Goal: Task Accomplishment & Management: Manage account settings

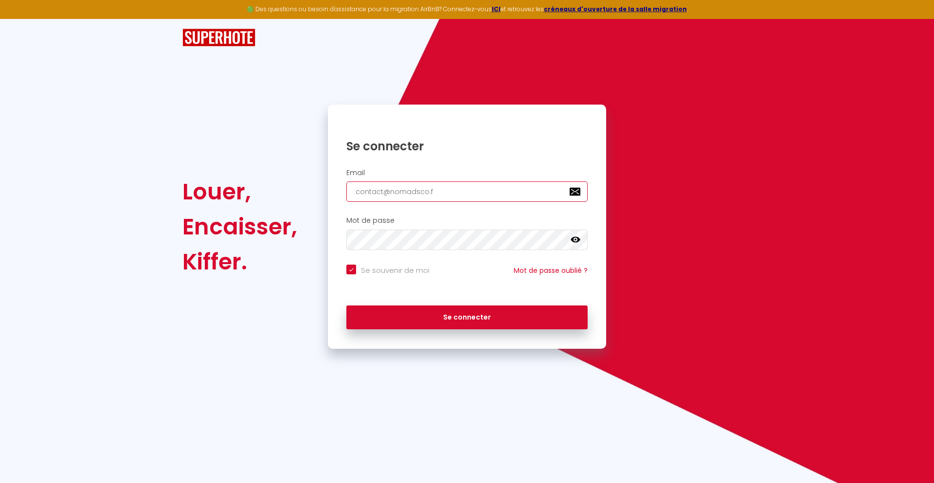
type input "[EMAIL_ADDRESS][DOMAIN_NAME]"
checkbox input "true"
type input "[EMAIL_ADDRESS][DOMAIN_NAME]"
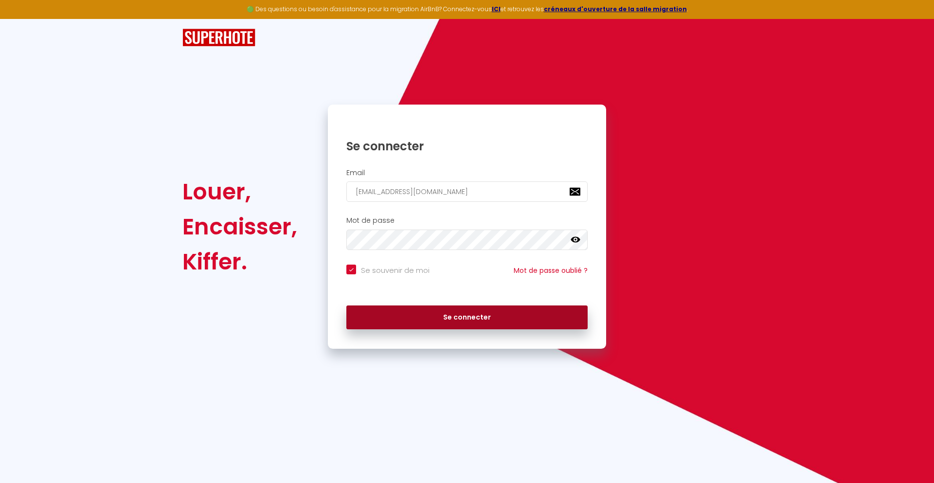
click at [467, 317] on button "Se connecter" at bounding box center [467, 318] width 241 height 24
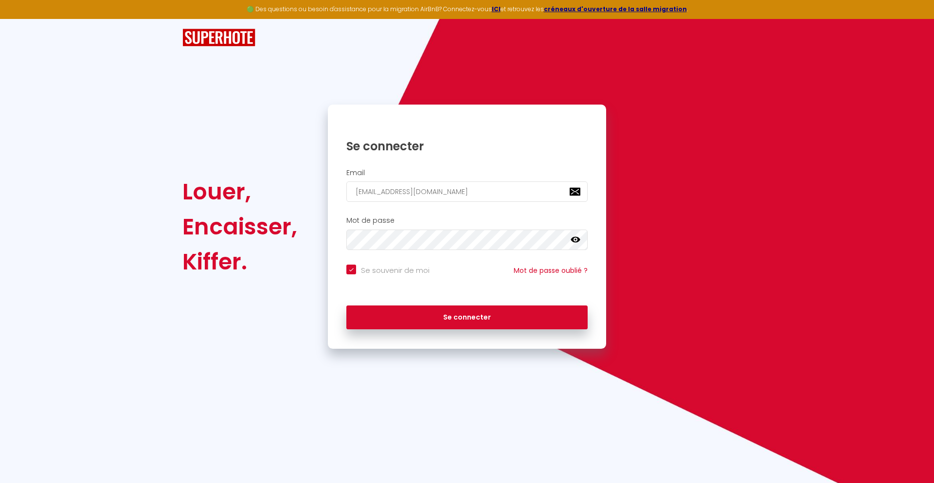
checkbox input "true"
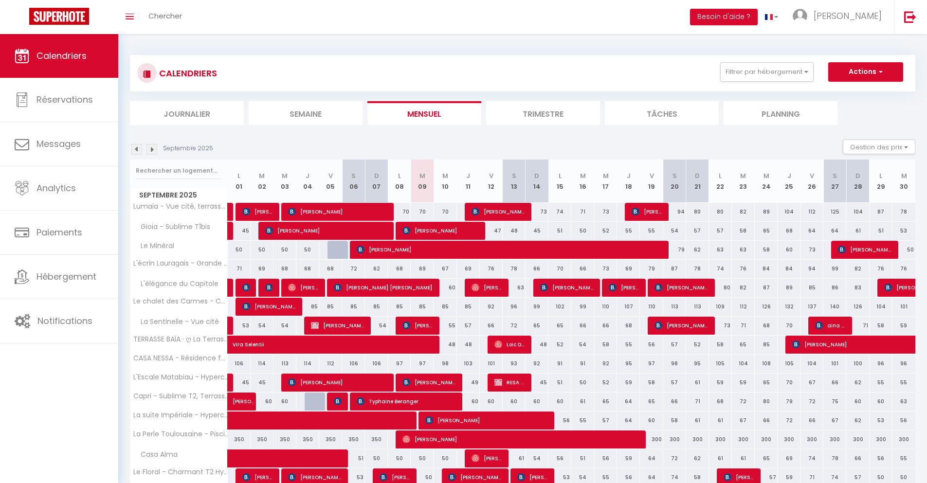
click at [187, 113] on li "Journalier" at bounding box center [187, 113] width 114 height 24
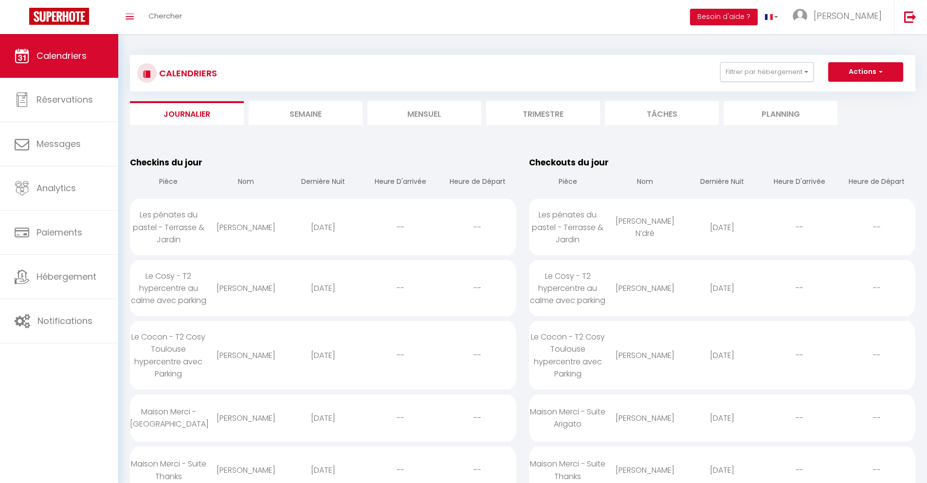
click at [722, 227] on div "[DATE]" at bounding box center [722, 228] width 77 height 32
select select "0"
select select "1"
select select
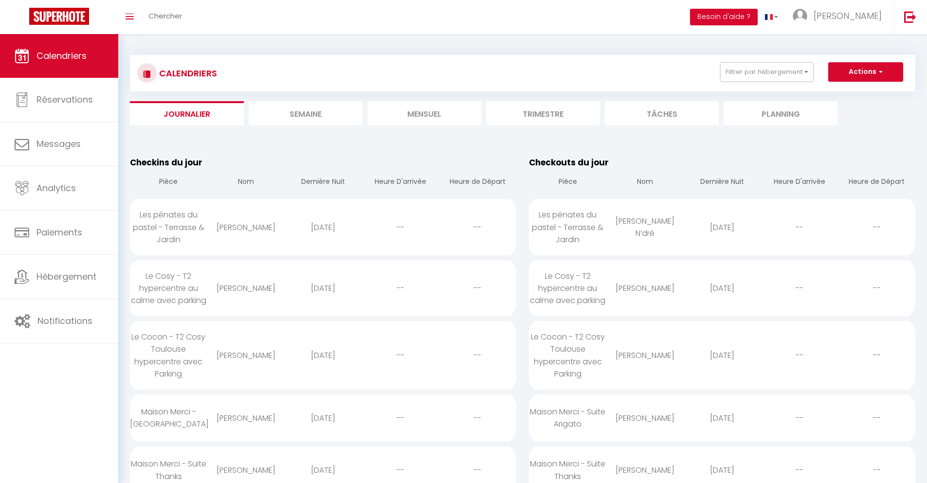
select select
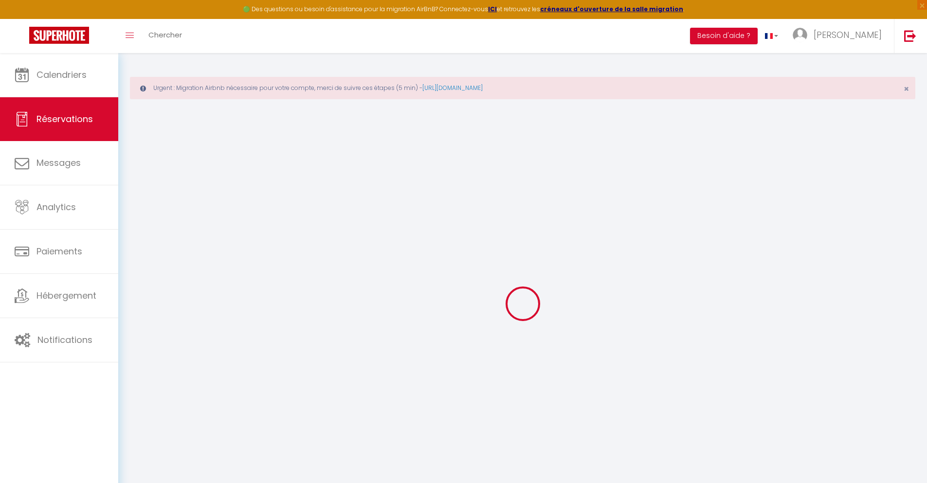
select select
checkbox input "false"
select select
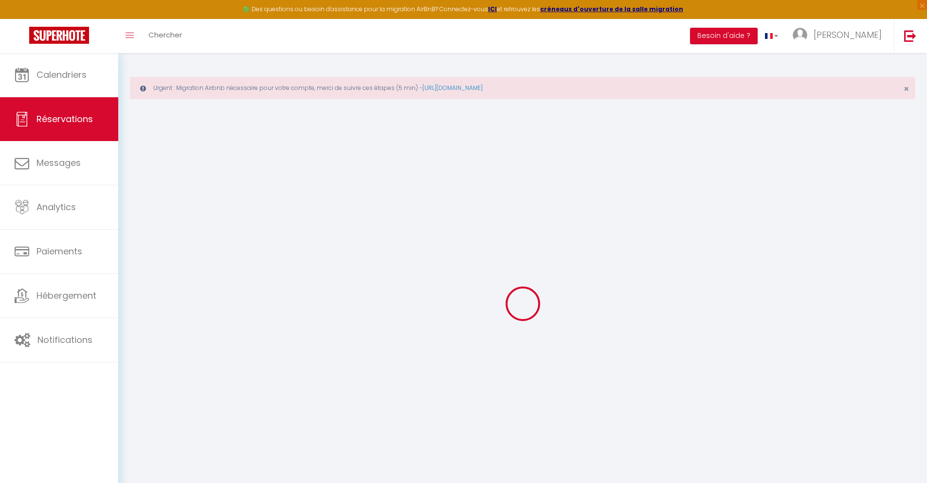
checkbox input "false"
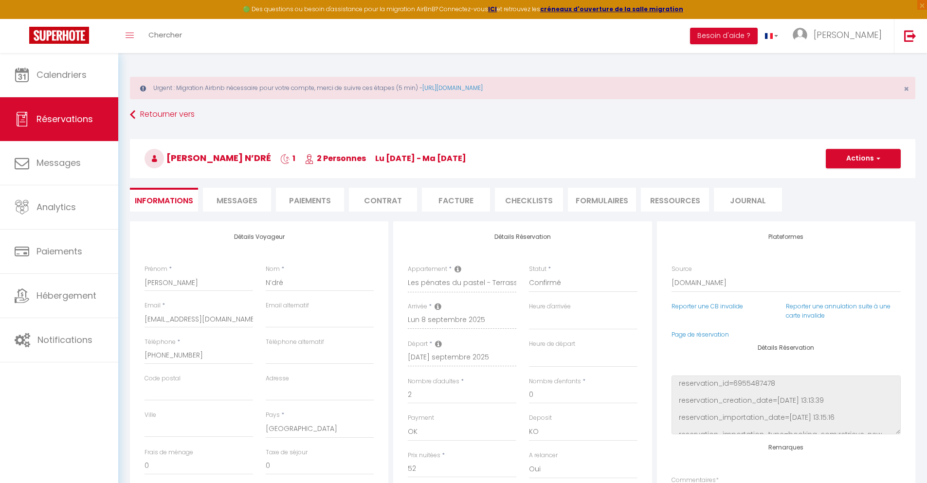
select select
checkbox input "false"
type textarea "** THIS RESERVATION HAS BEEN PRE-PAID ** Je voyage pour affaires et il est poss…"
type input "24"
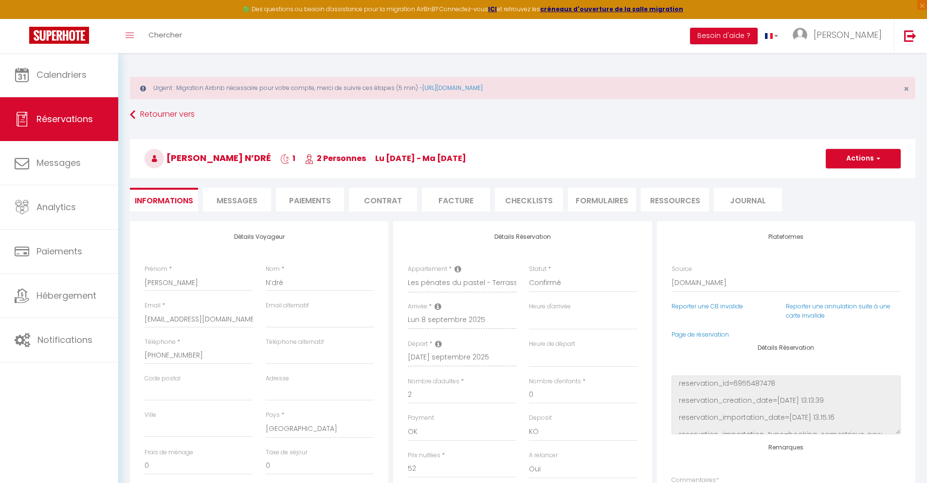
type input "2.38"
select select
checkbox input "false"
select select
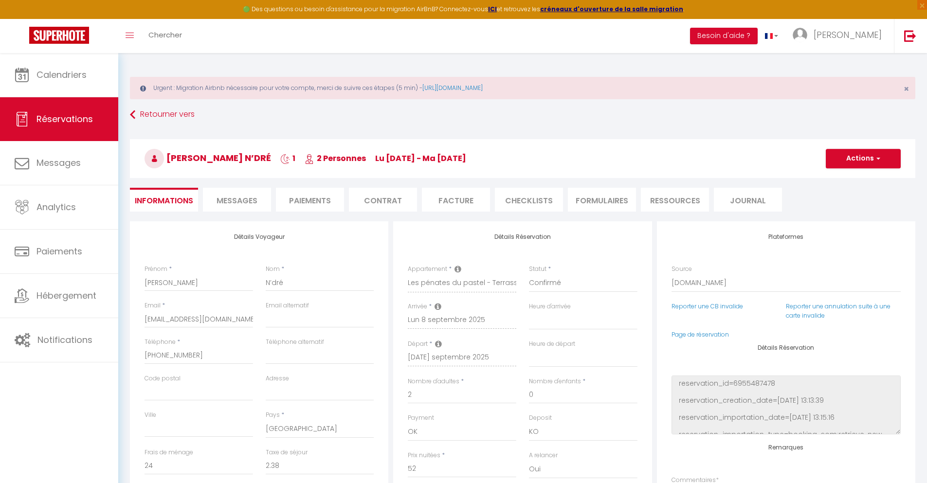
select select
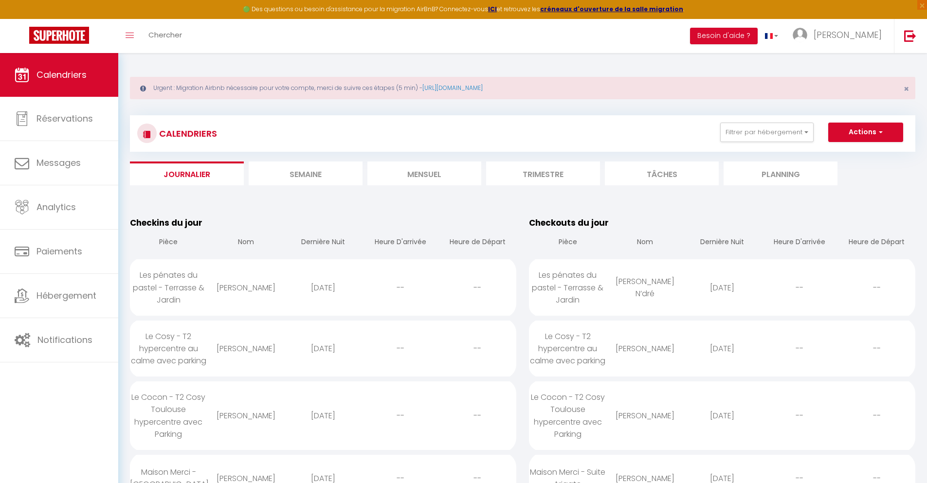
click at [722, 348] on div "[DATE]" at bounding box center [722, 349] width 77 height 32
select select "0"
select select "1"
select select
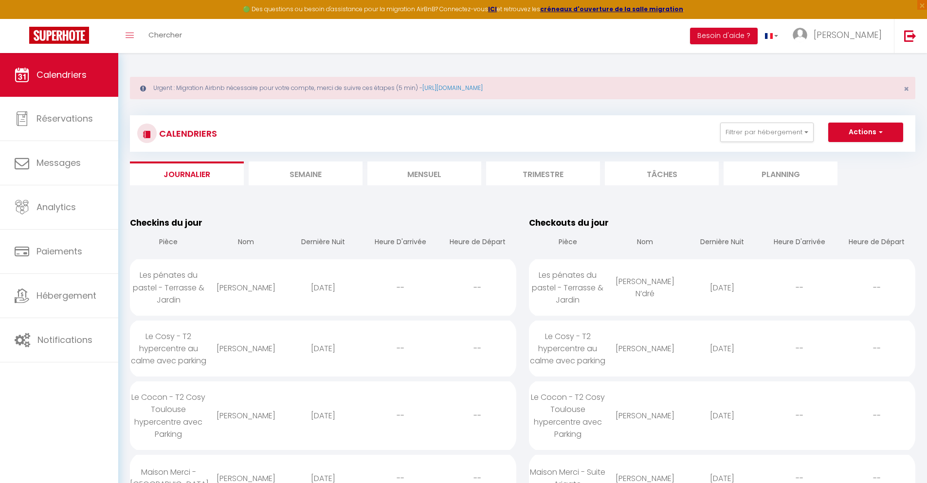
select select
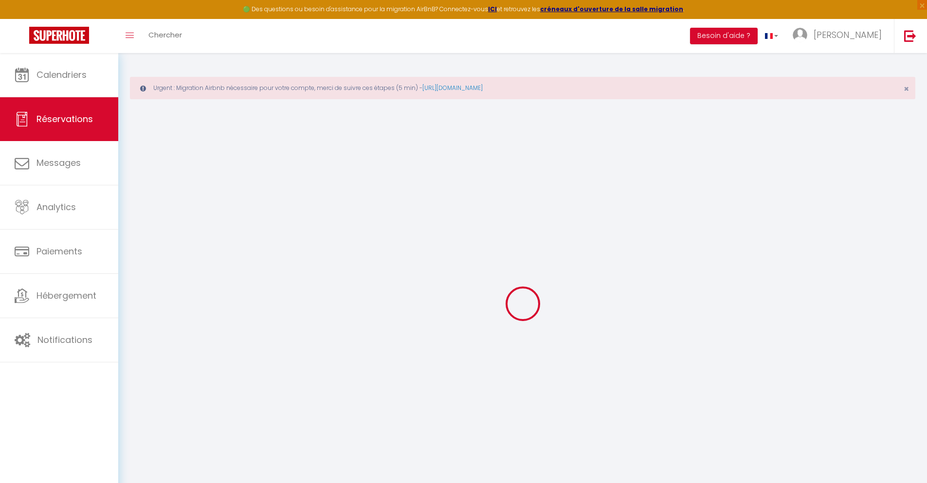
select select
checkbox input "false"
select select
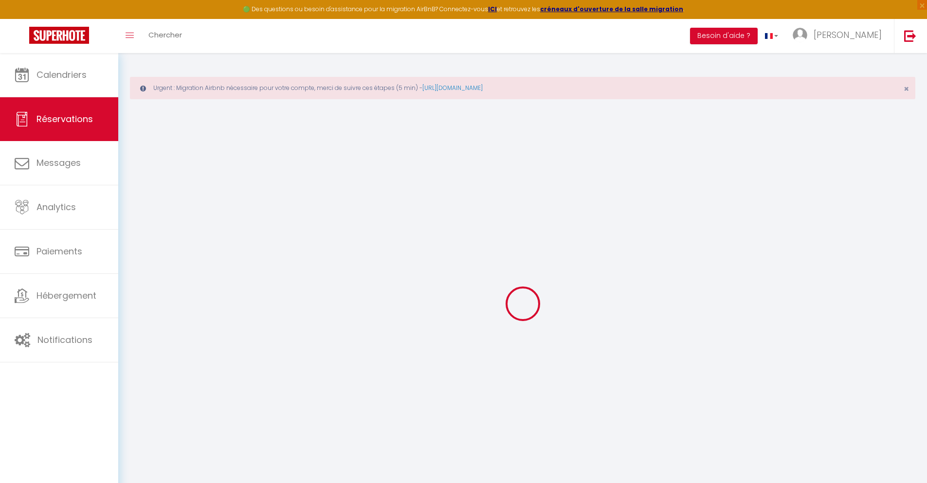
checkbox input "false"
type textarea "** THIS RESERVATION HAS BEEN PRE-PAID ** BOOKING NOTE : Payment charge is EUR 2…"
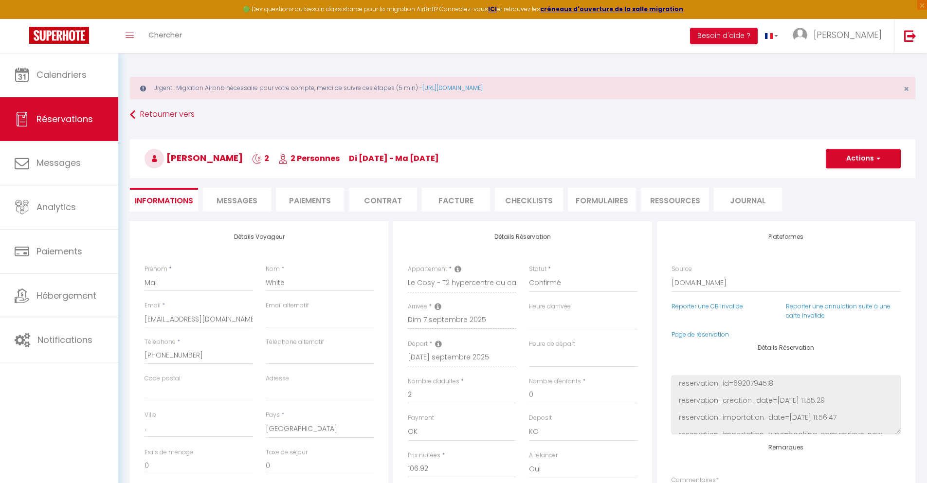
type input "40"
type input "7"
select select
checkbox input "false"
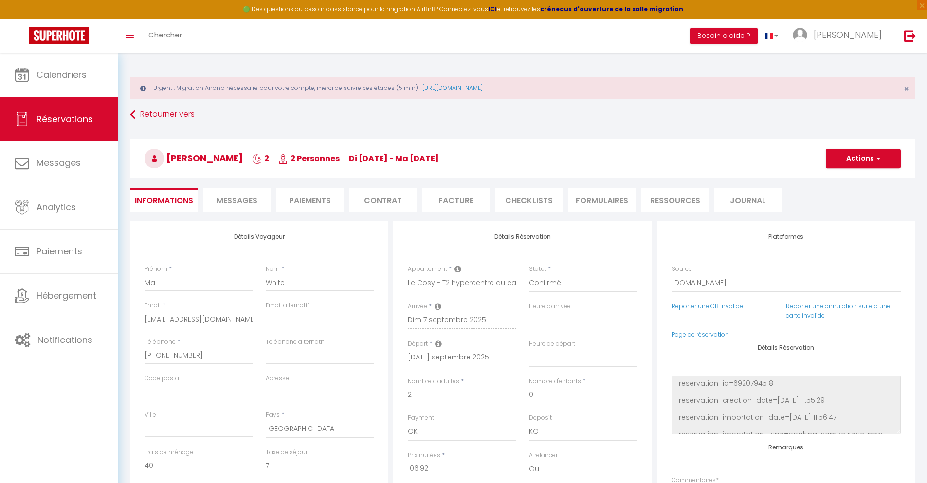
select select
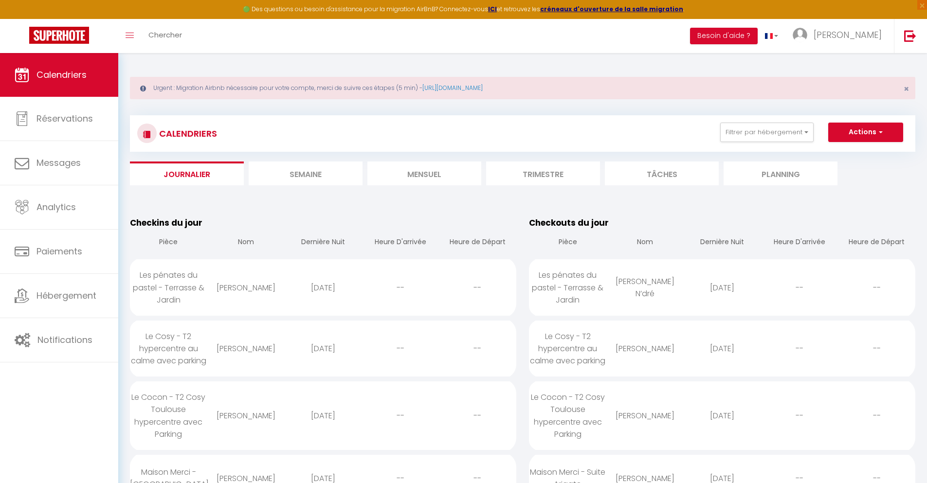
click at [722, 416] on div "[DATE]" at bounding box center [722, 416] width 77 height 32
select select "0"
select select "1"
select select
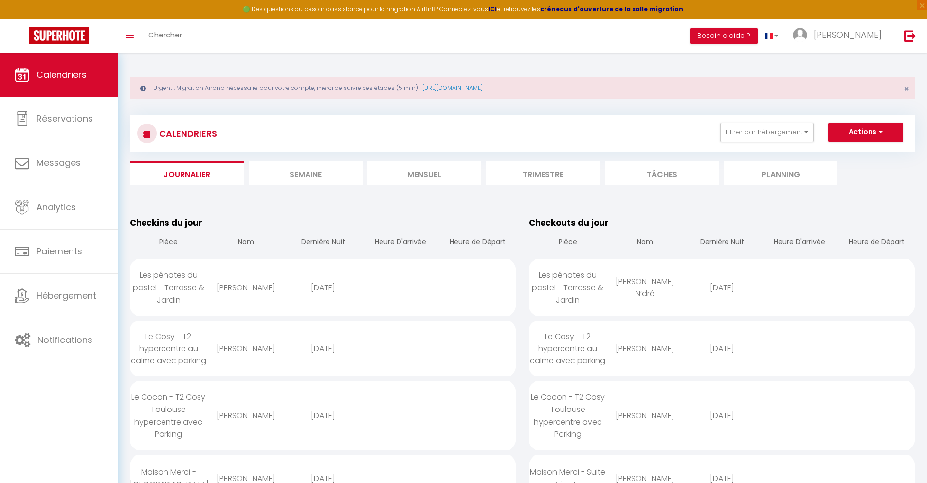
select select
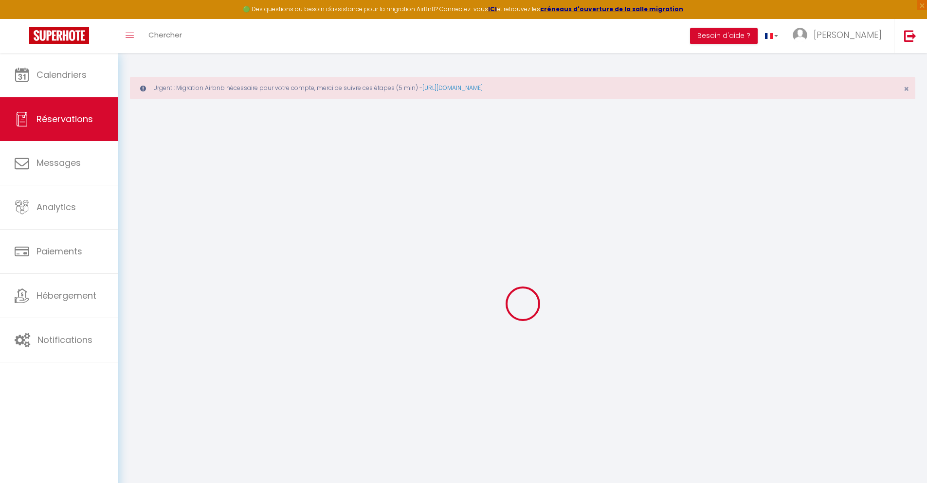
select select
checkbox input "false"
type textarea "** THIS RESERVATION HAS BEEN PRE-PAID ** Reservation has a cancellation grace p…"
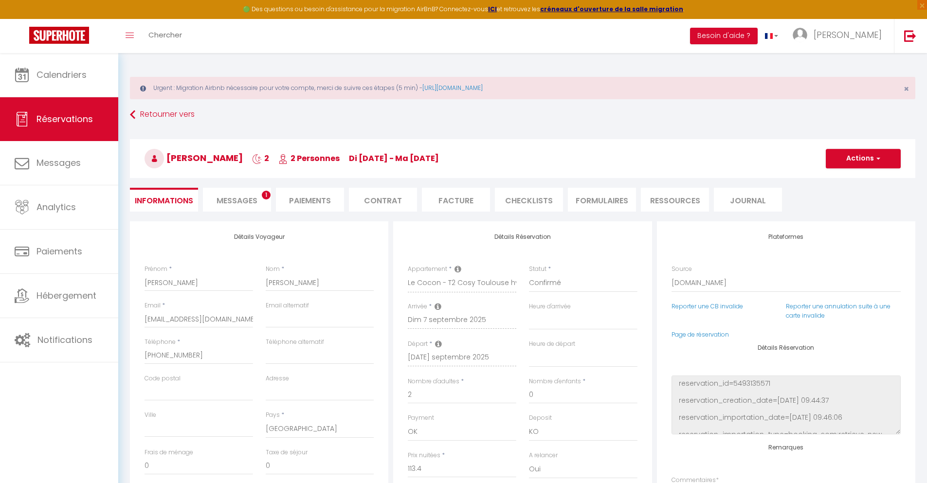
type input "40"
type input "7.42"
select select
checkbox input "false"
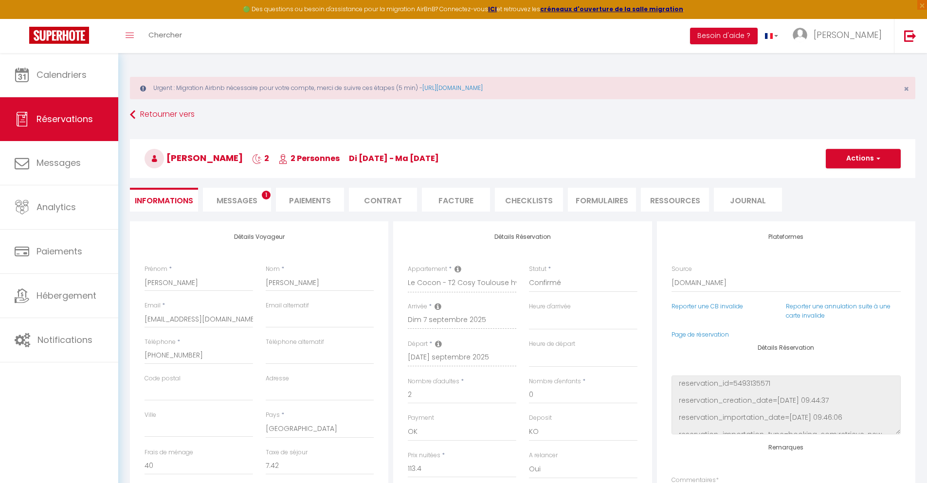
select select
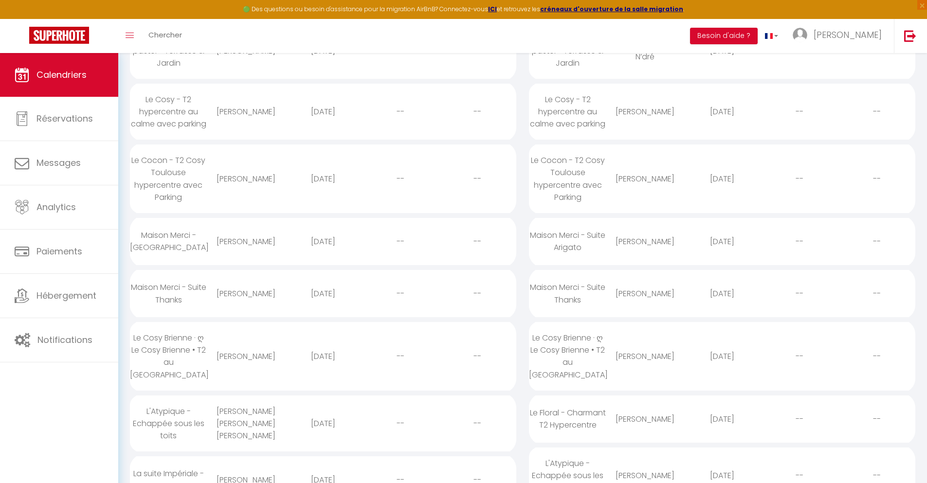
scroll to position [21, 0]
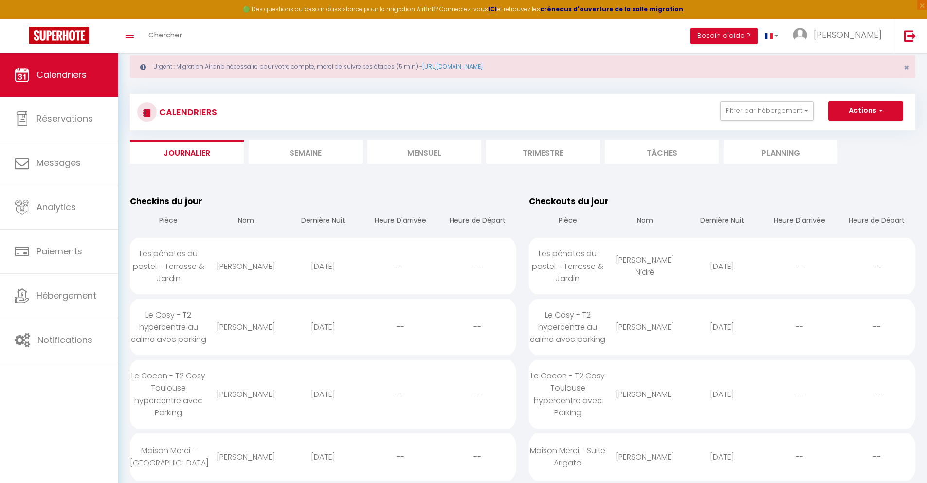
click at [722, 457] on div "[DATE]" at bounding box center [722, 457] width 77 height 32
select select "0"
select select "1"
select select
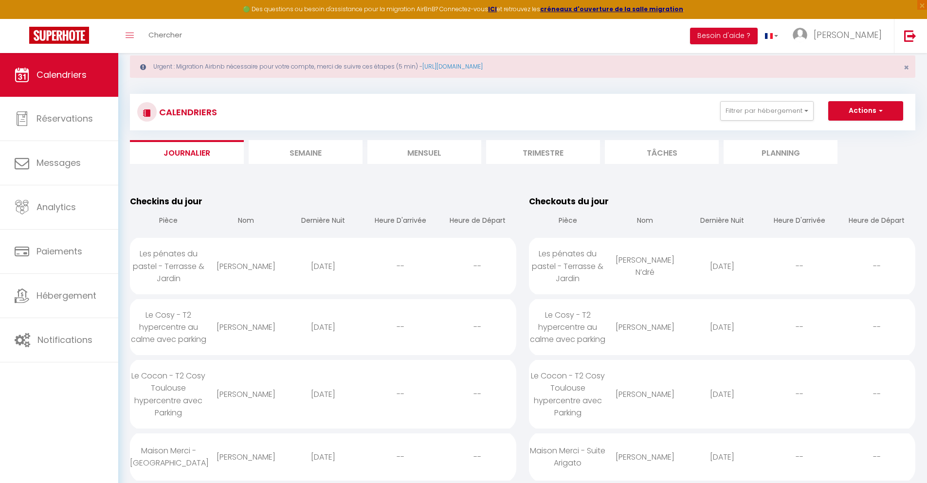
select select
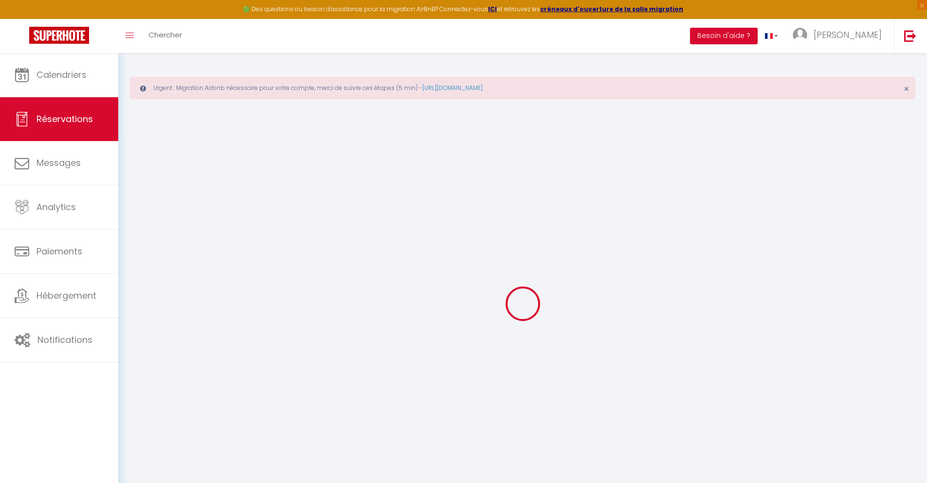
select select
checkbox input "false"
select select
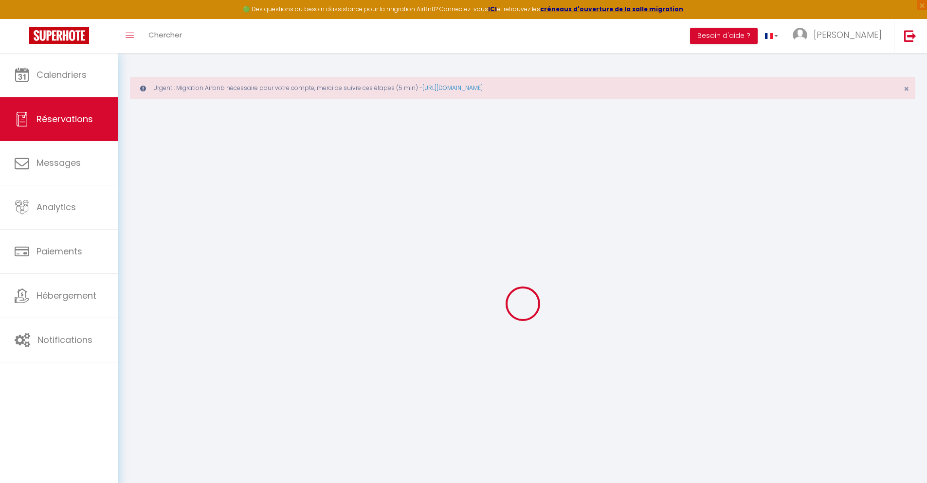
checkbox input "false"
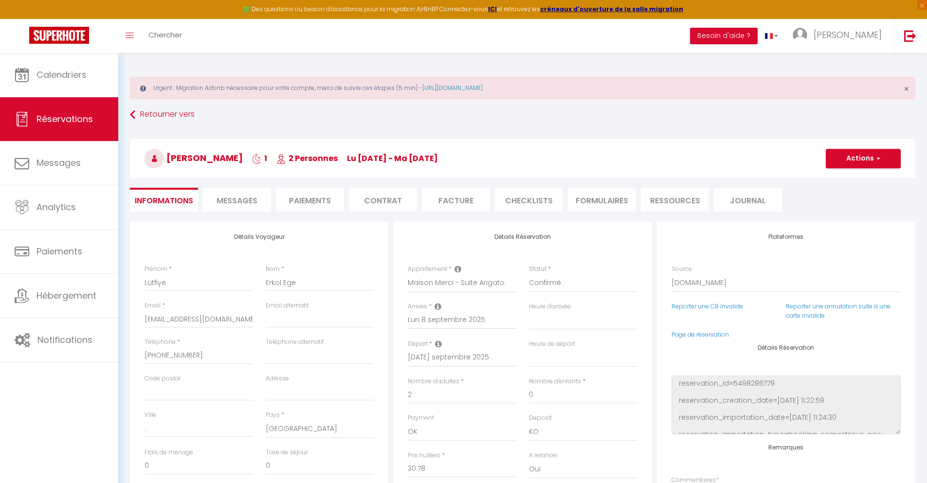
select select
checkbox input "false"
type textarea "** THIS RESERVATION HAS BEEN PRE-PAID ** BOOKING NOTE : Payment charge is EUR 0…"
type input "30"
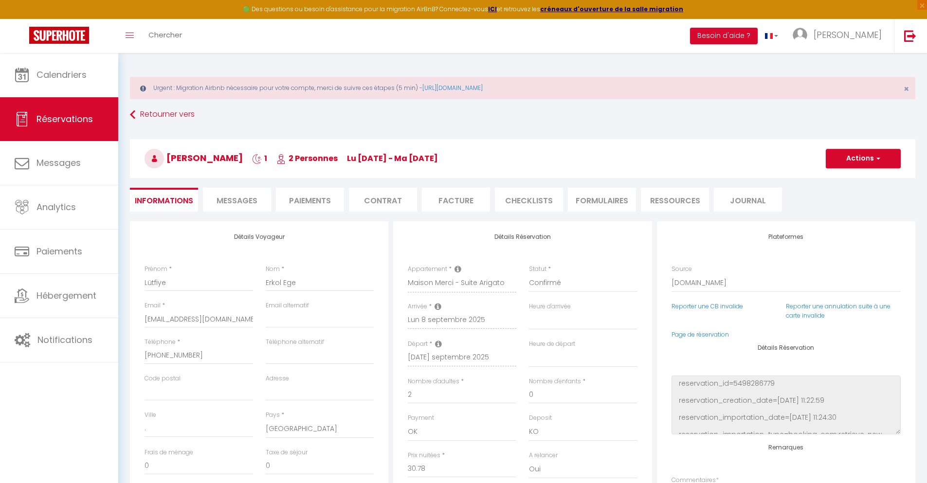
type input "2.01"
select select
checkbox input "false"
select select
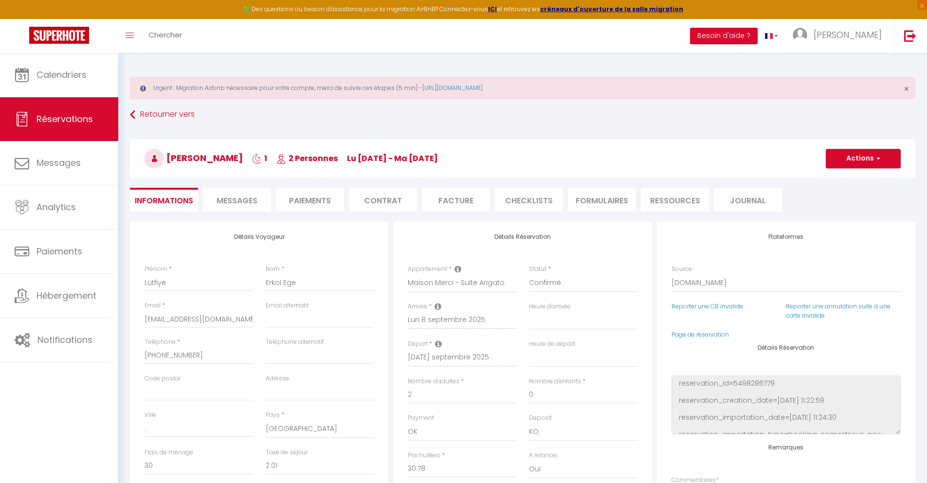
select select
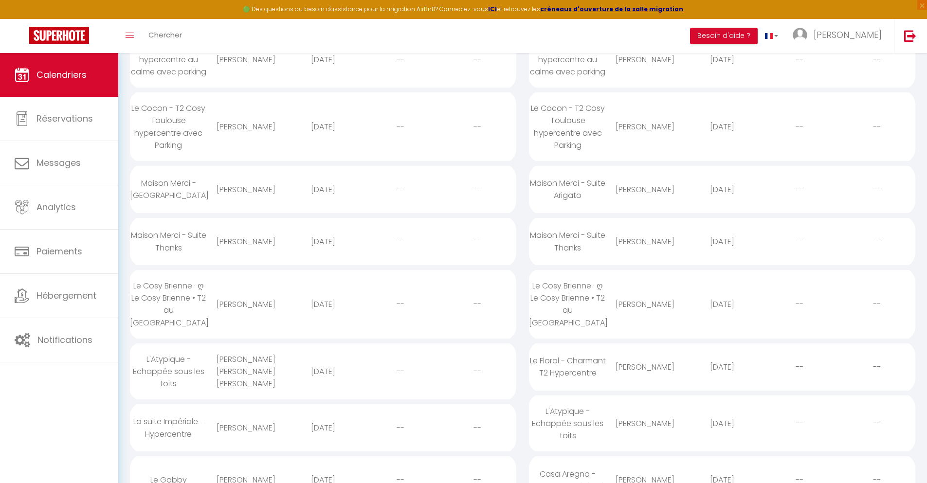
scroll to position [73, 0]
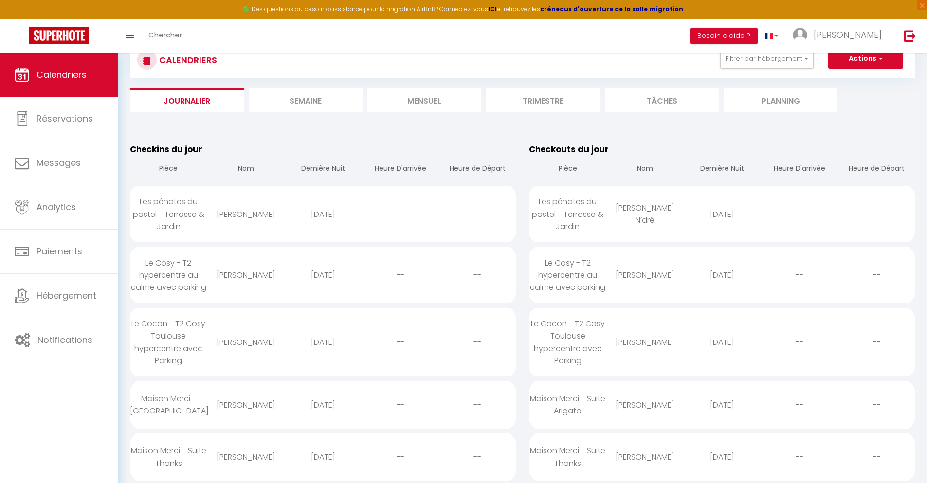
click at [722, 457] on div "[DATE]" at bounding box center [722, 457] width 77 height 32
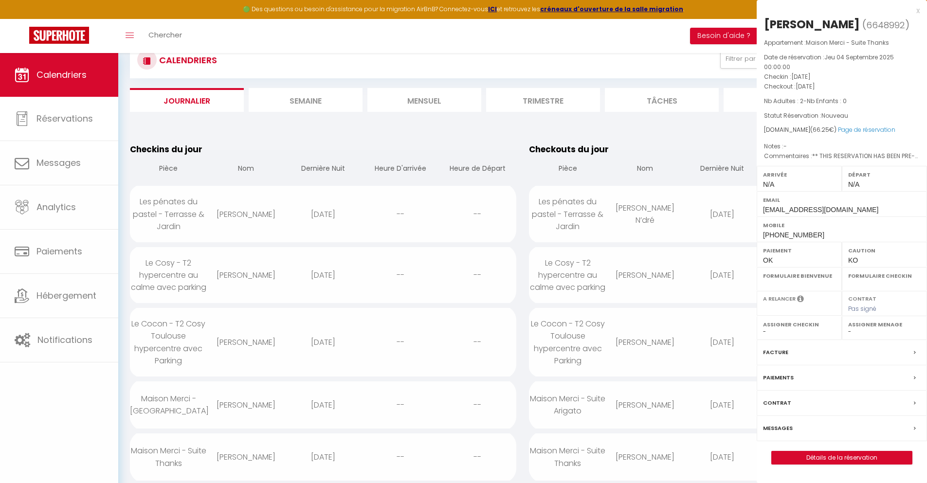
select select "0"
select select "1"
select select
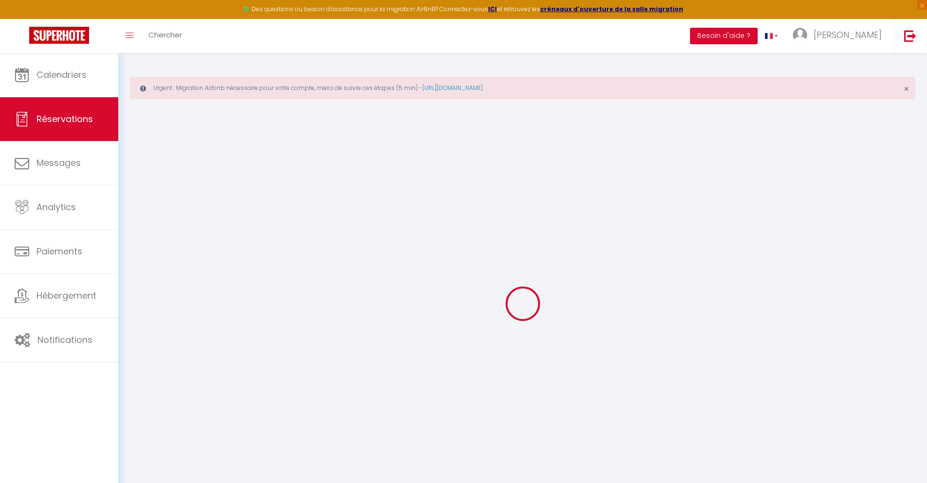
select select
checkbox input "false"
select select
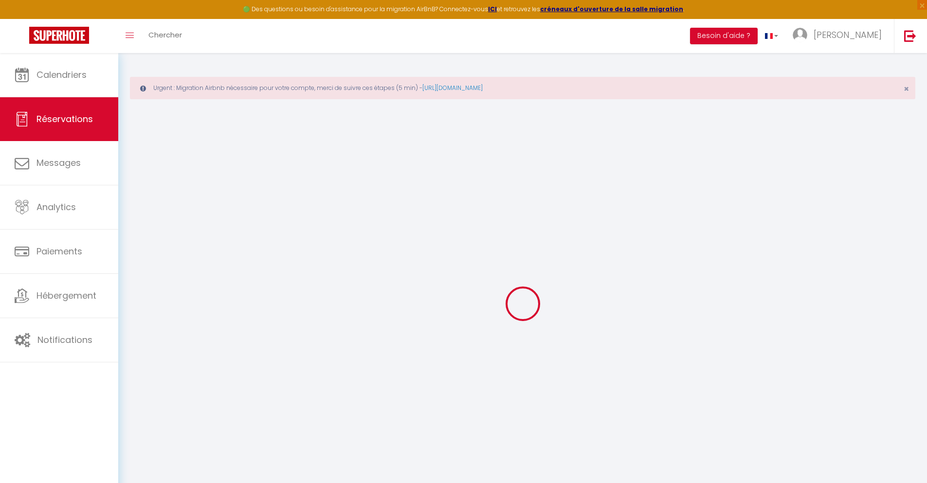
checkbox input "false"
type textarea "** THIS RESERVATION HAS BEEN PRE-PAID ** Reservation has a cancellation grace p…"
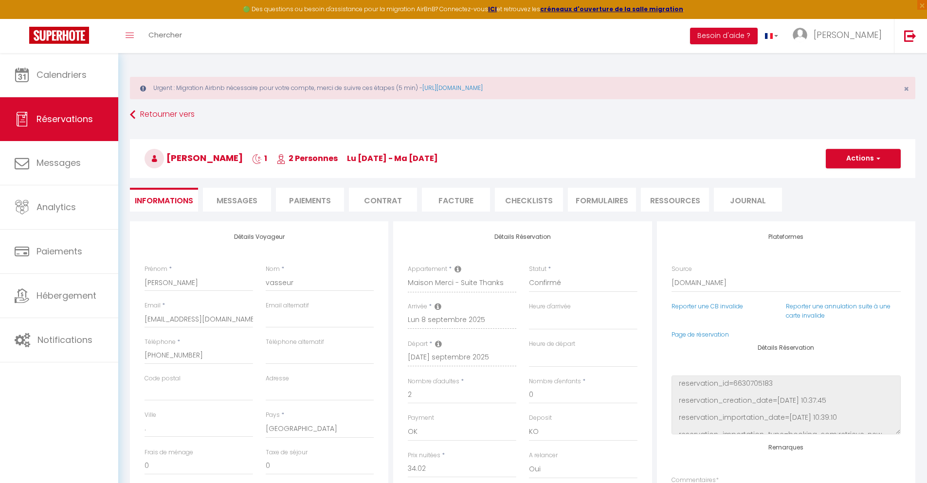
type input "30"
type input "2.23"
select select
checkbox input "false"
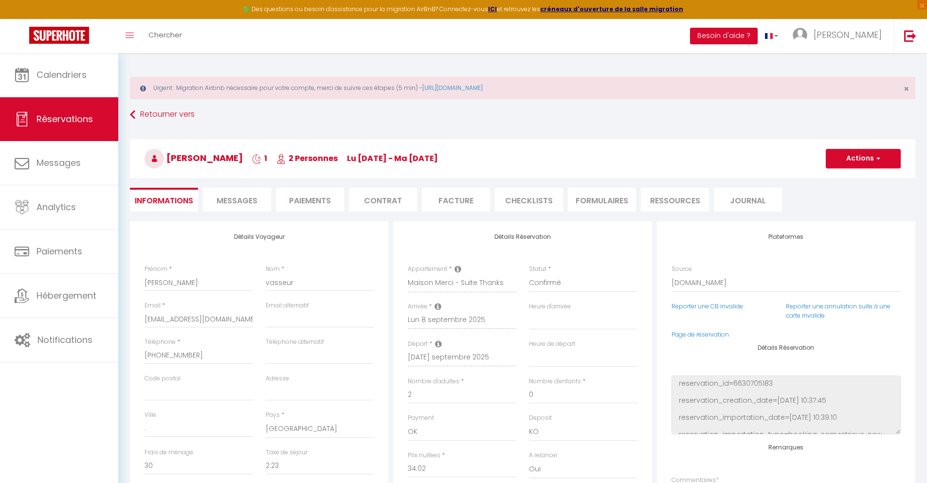
select select
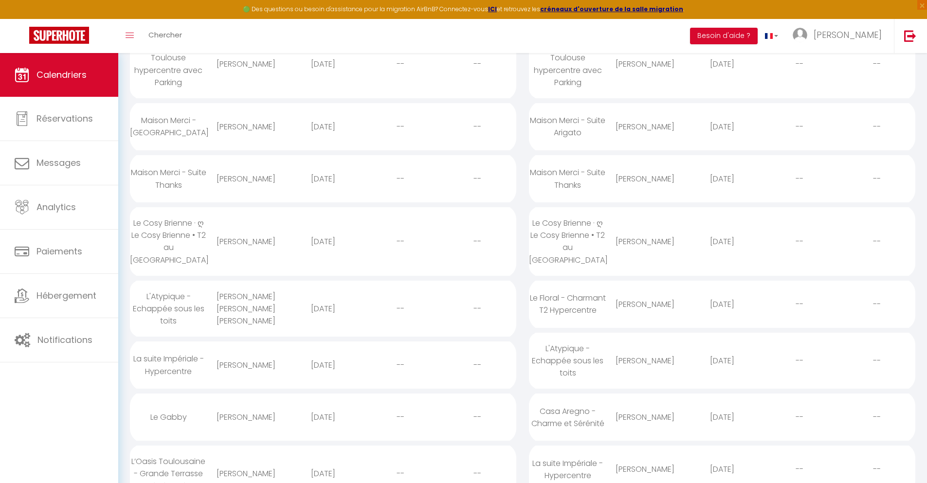
scroll to position [147, 0]
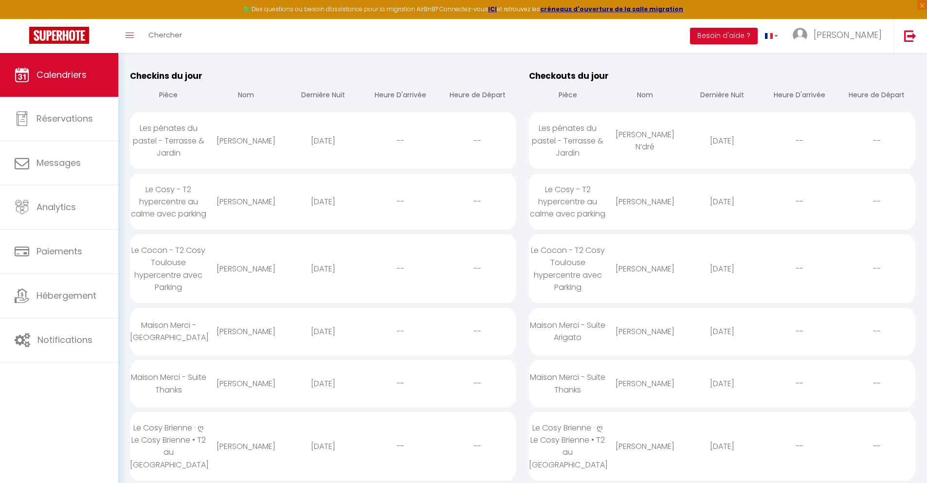
click at [722, 446] on div "[DATE]" at bounding box center [722, 447] width 77 height 32
select select "0"
select select "1"
select select
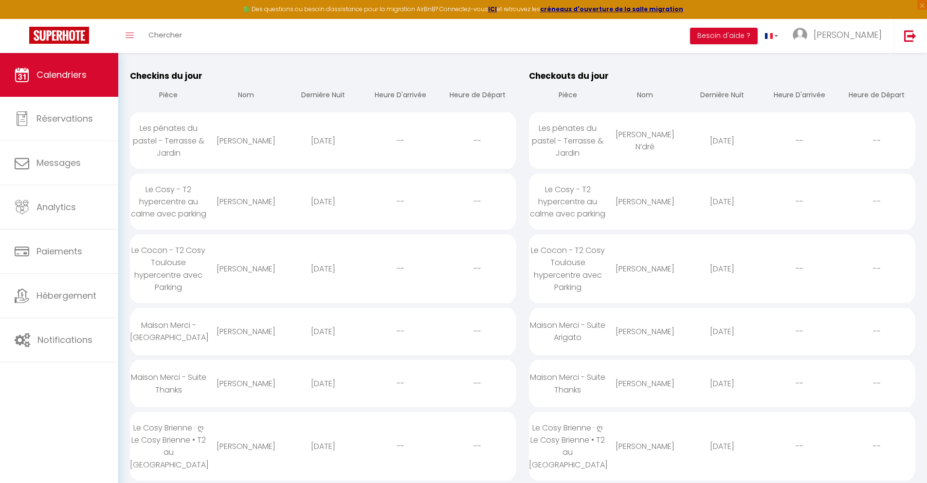
select select
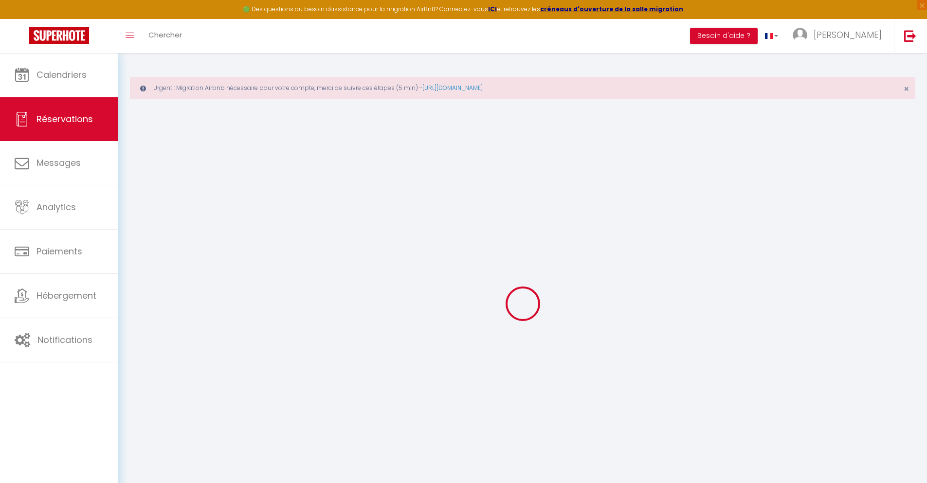
type input "[PERSON_NAME]"
type input "Arzac"
type input "[EMAIL_ADDRESS][DOMAIN_NAME]"
type input "[PHONE_NUMBER]"
select select "FR"
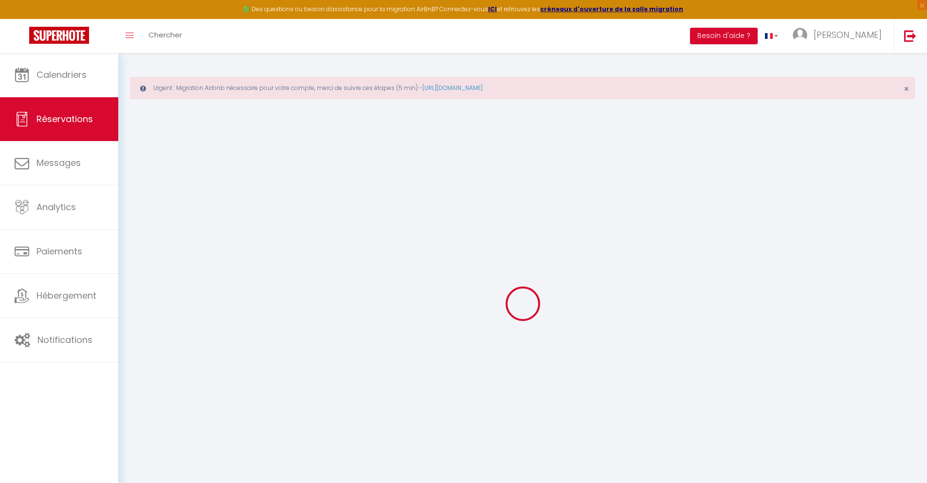
type input "14.76"
type input "1.26"
select select "41110"
select select "1"
select select
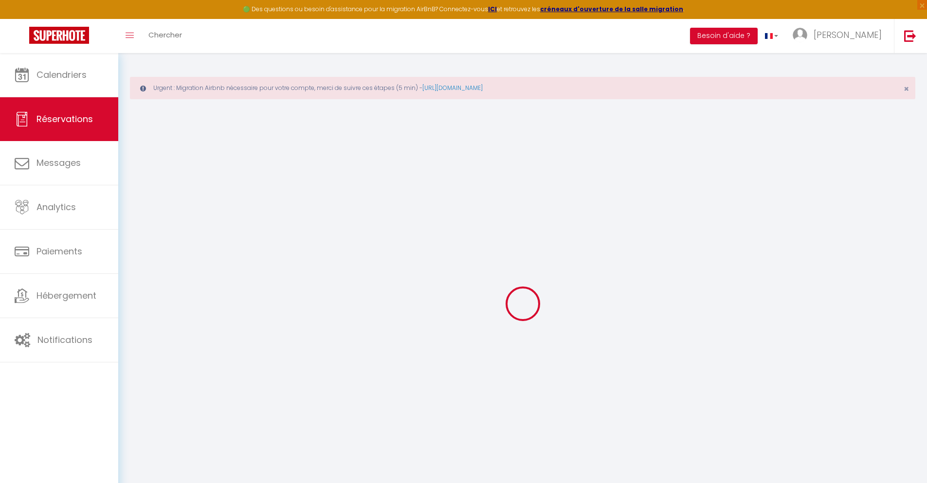
select select
type input "2"
select select "12"
select select
type input "46.8"
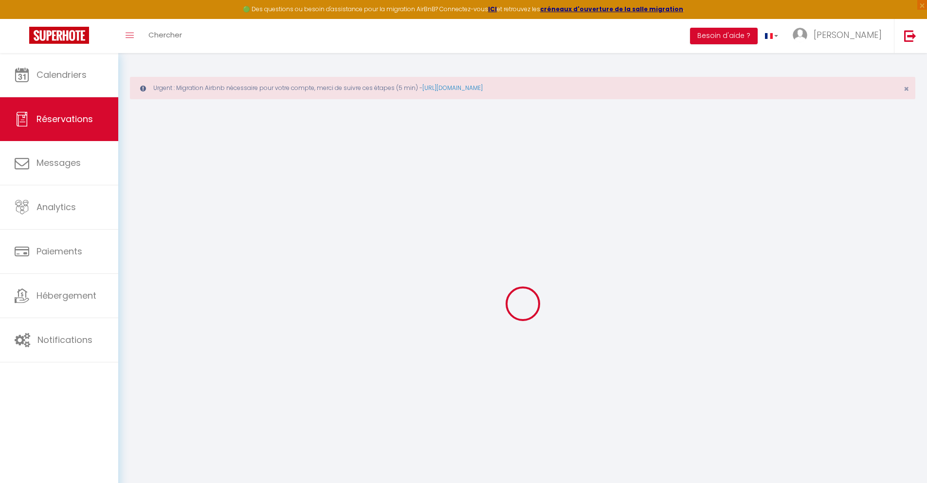
checkbox input "false"
type input "0"
select select "2"
type input "0"
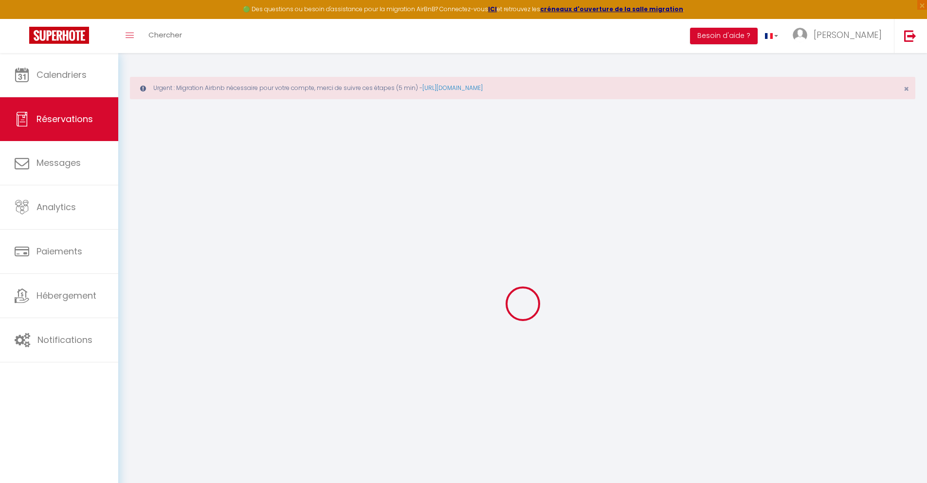
type input "0"
select select
select select "14"
checkbox input "false"
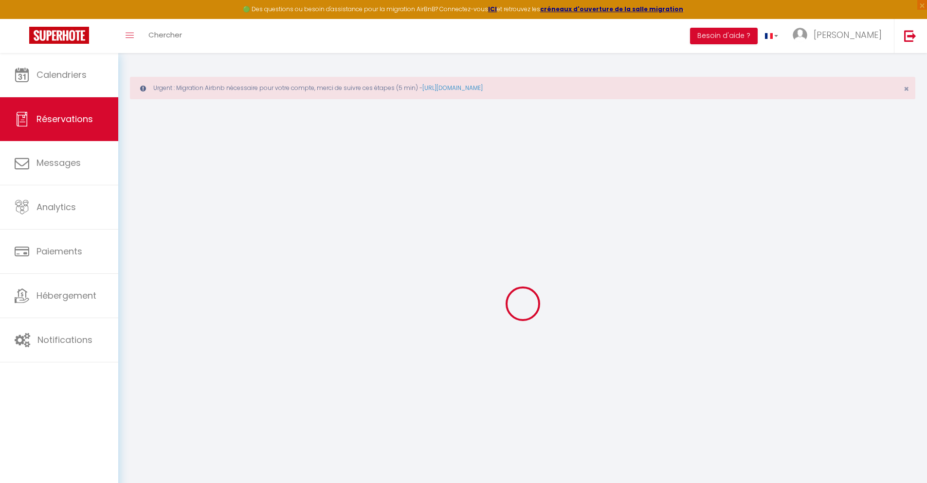
select select
checkbox input "false"
select select
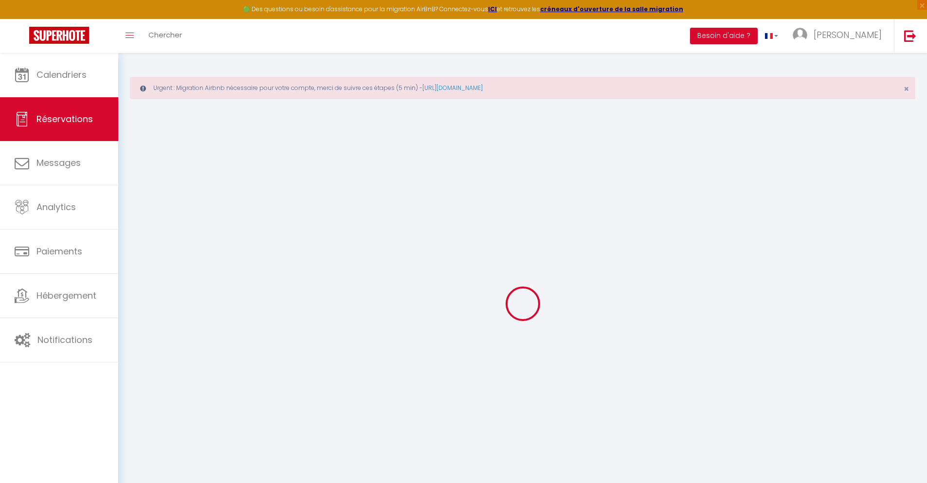
checkbox input "false"
type textarea "** THIS RESERVATION HAS BEEN PRE-PAID ** BOOKING NOTE : Payment charge is EUR 1…"
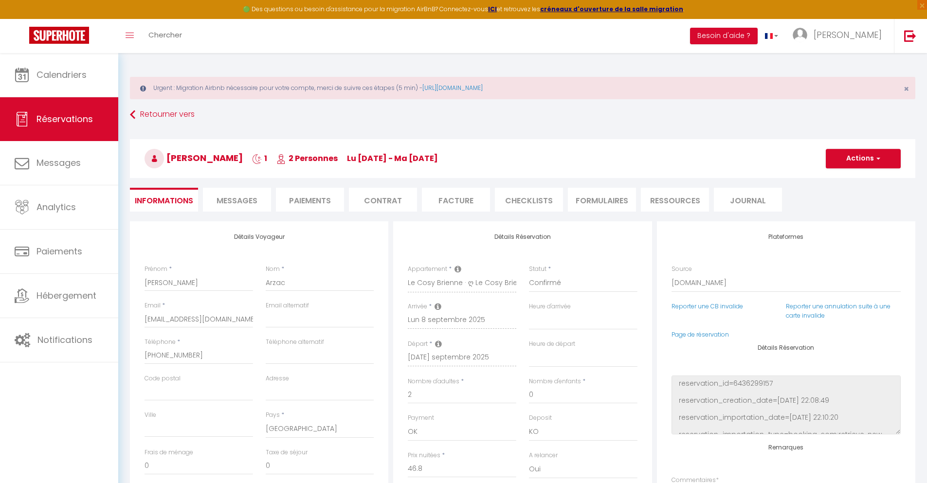
type input "40"
type input "3.37"
select select
checkbox input "false"
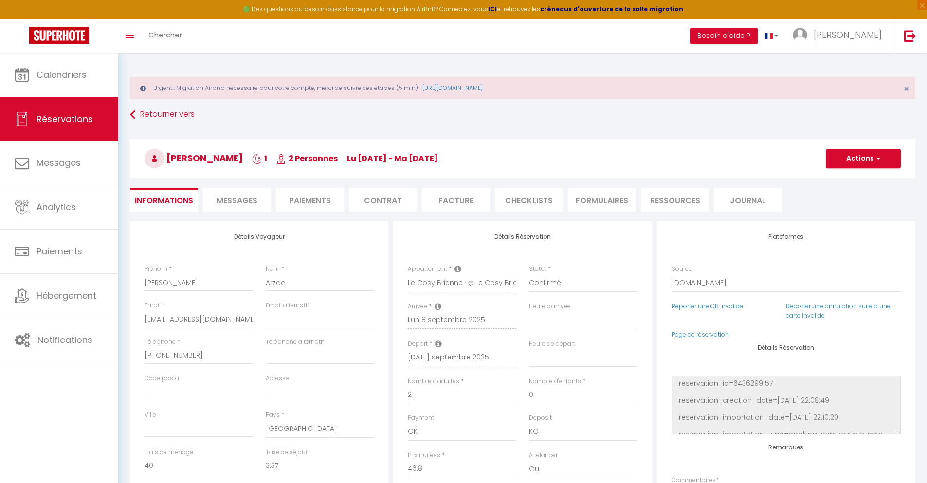
select select
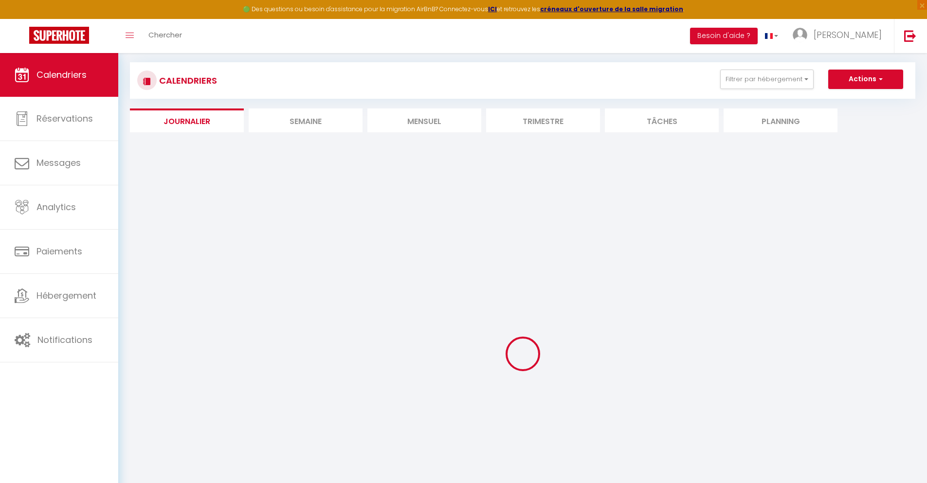
select select
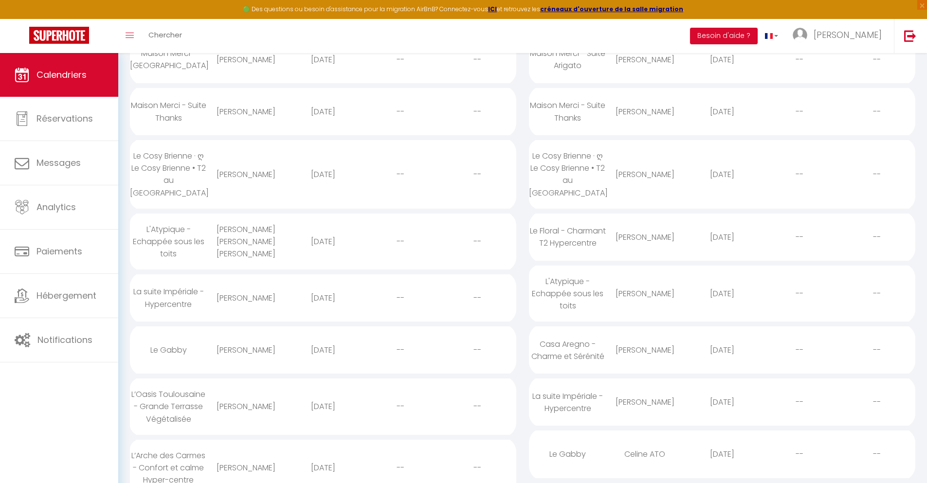
scroll to position [208, 0]
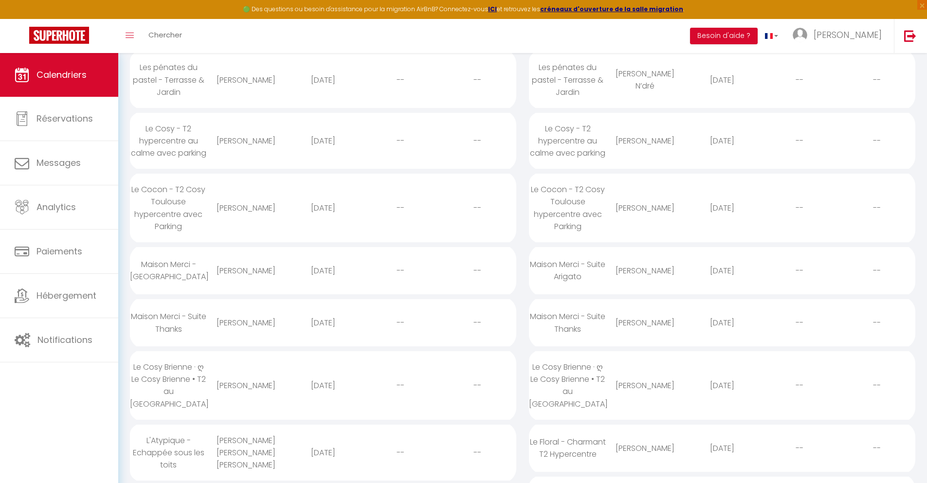
click at [722, 453] on div "[DATE]" at bounding box center [722, 449] width 77 height 32
select select "0"
select select "1"
select select
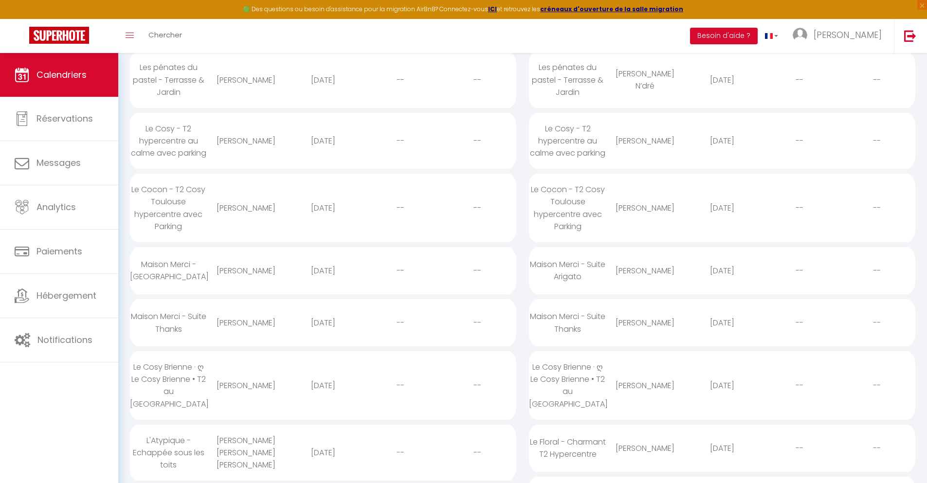
select select
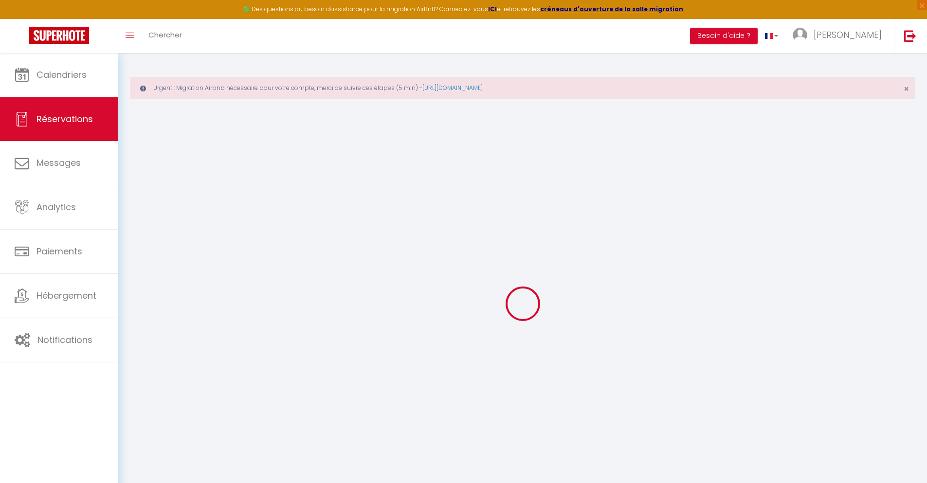
type input "Aina"
type input "[PERSON_NAME]"
type input "[EMAIL_ADDRESS][DOMAIN_NAME]"
type input "[PHONE_NUMBER]"
type input "."
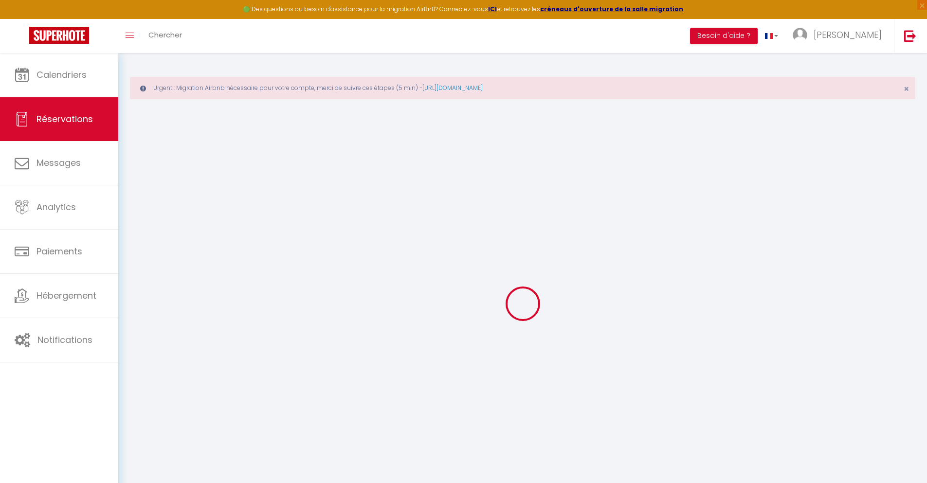
select select "ES"
type input "20.44"
type input "1.75"
select select "46121"
select select "1"
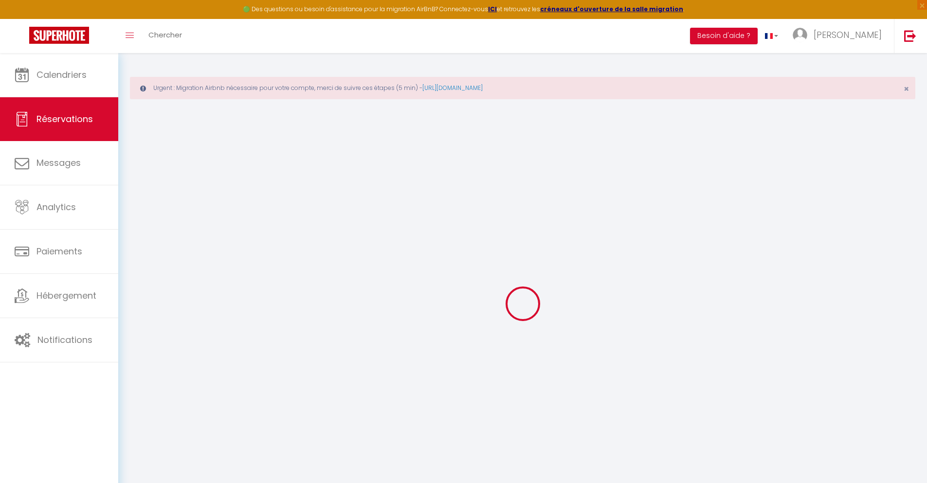
select select
type input "2"
select select "12"
select select
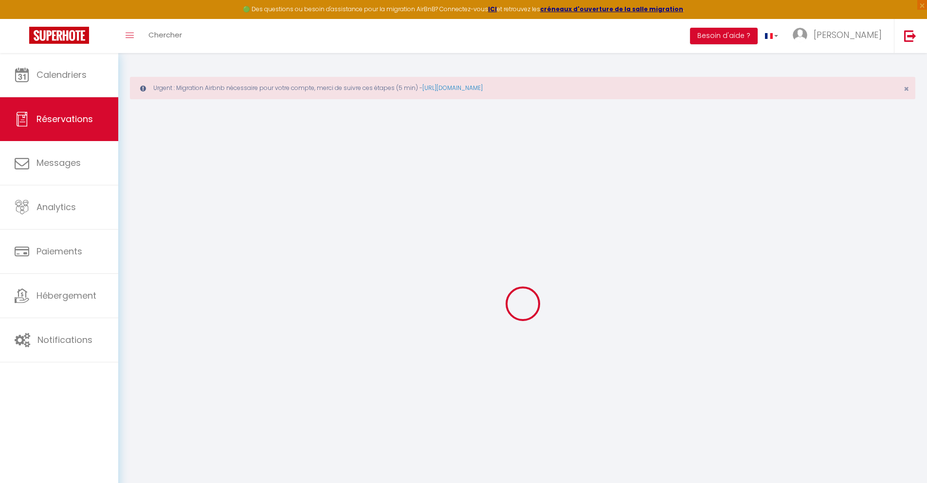
type input "90.22"
checkbox input "false"
type input "0"
select select "2"
type input "0"
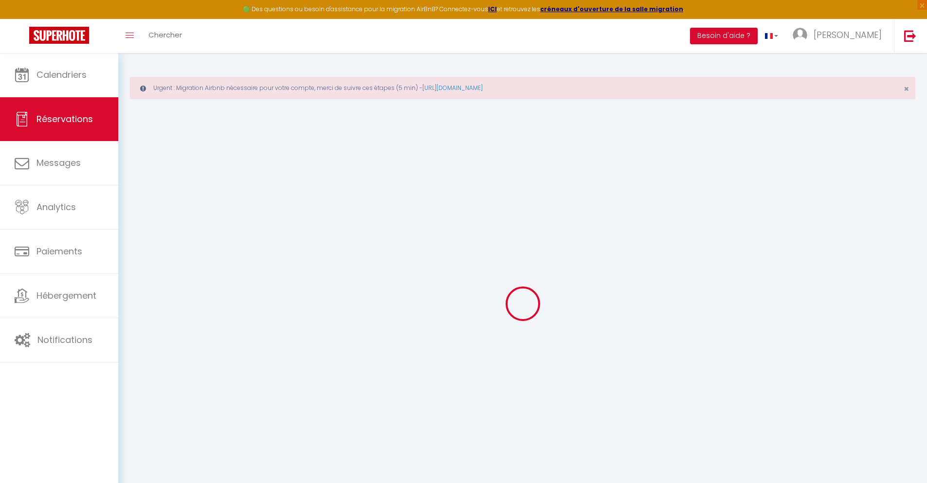
type input "0"
select select
select select "14"
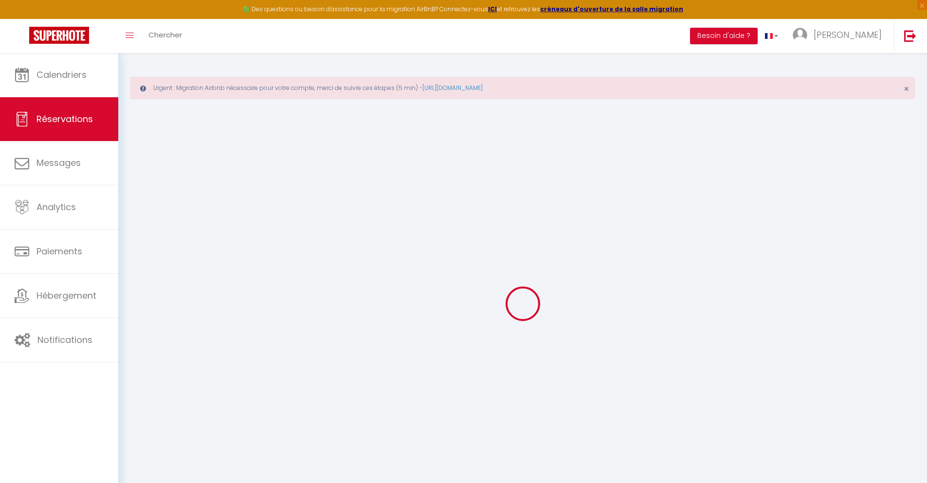
checkbox input "false"
select select
checkbox input "false"
select select
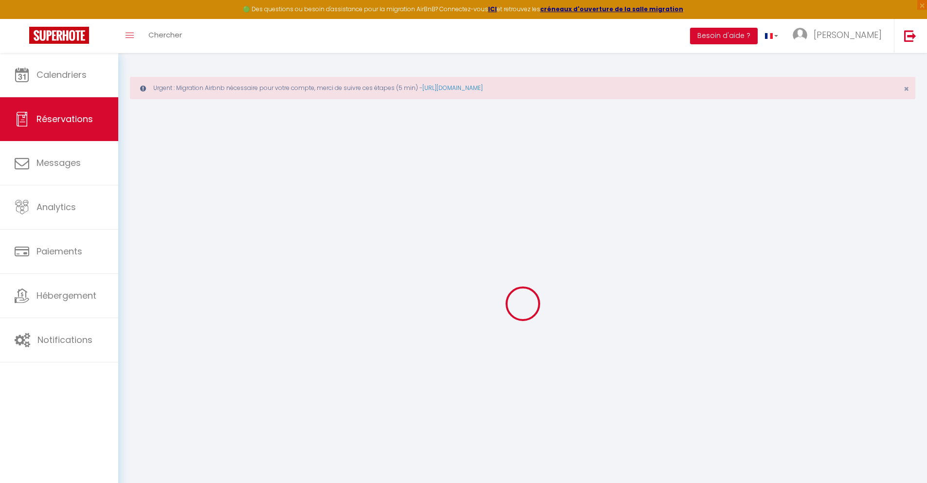
select select
checkbox input "false"
type textarea "** THIS RESERVATION HAS BEEN PRE-PAID ** Reservation has a cancellation grace p…"
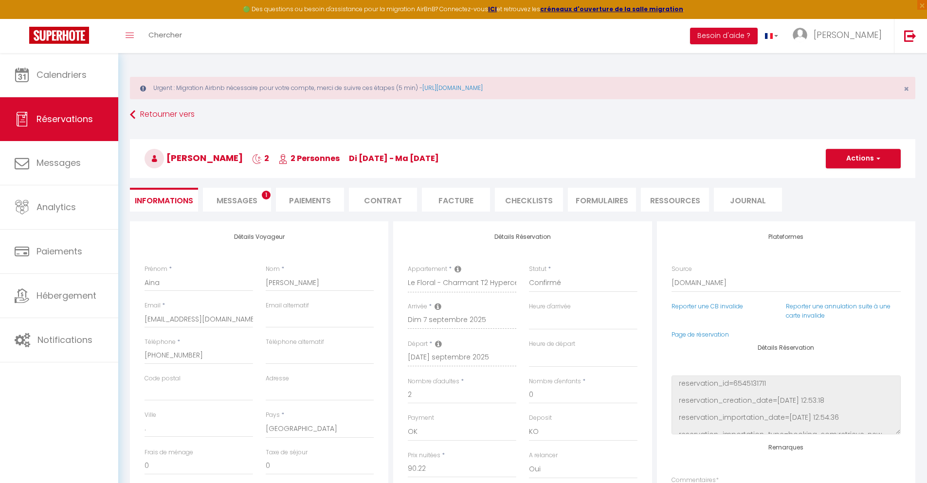
type input "30"
type input "4.51"
select select
checkbox input "false"
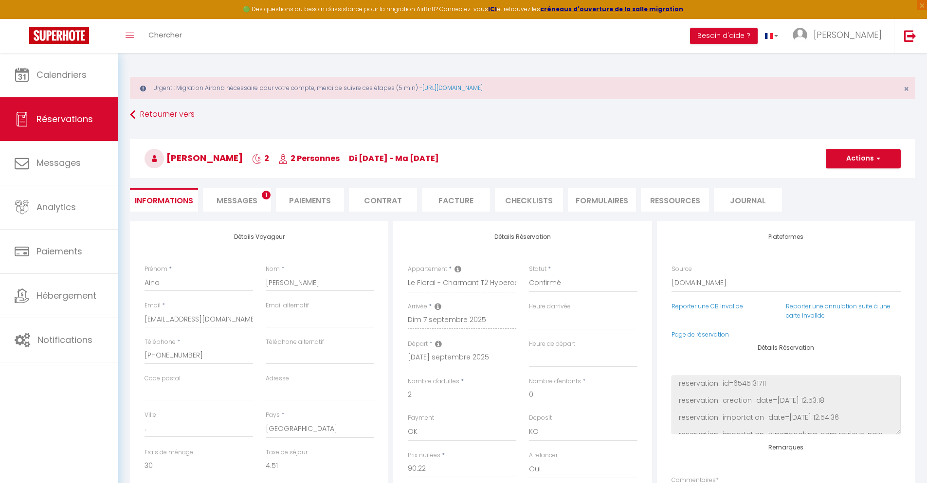
select select
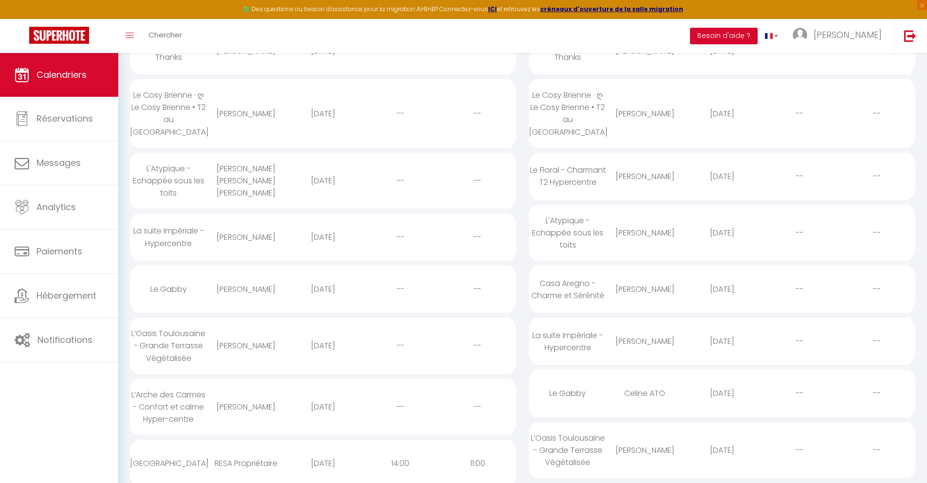
scroll to position [269, 0]
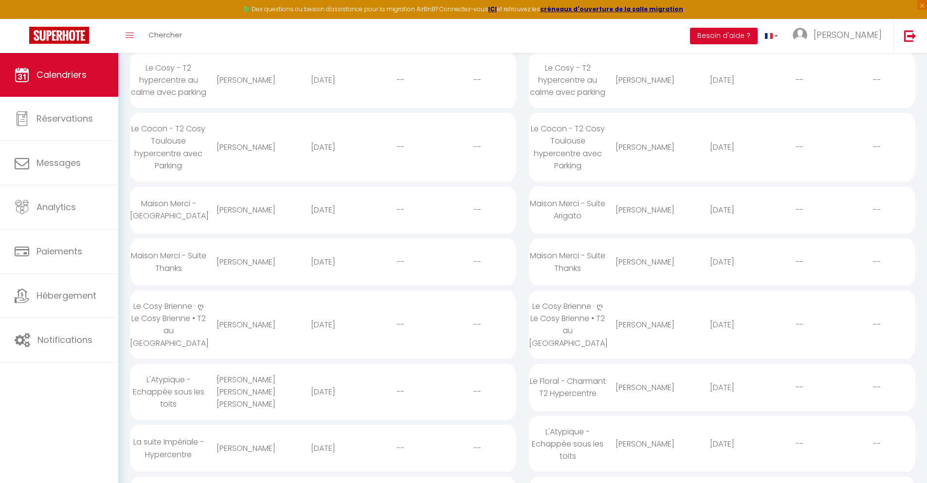
click at [722, 453] on div "[DATE]" at bounding box center [722, 444] width 77 height 32
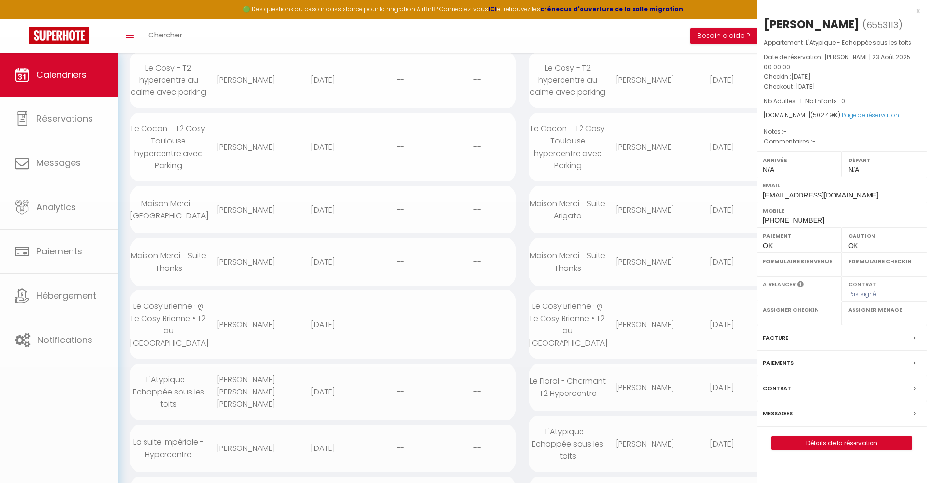
select select "0"
select select "1"
select select
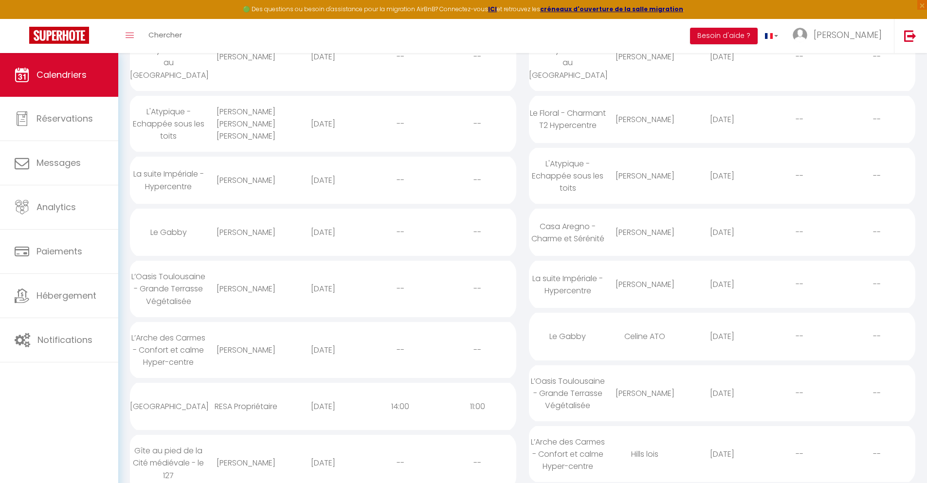
scroll to position [321, 0]
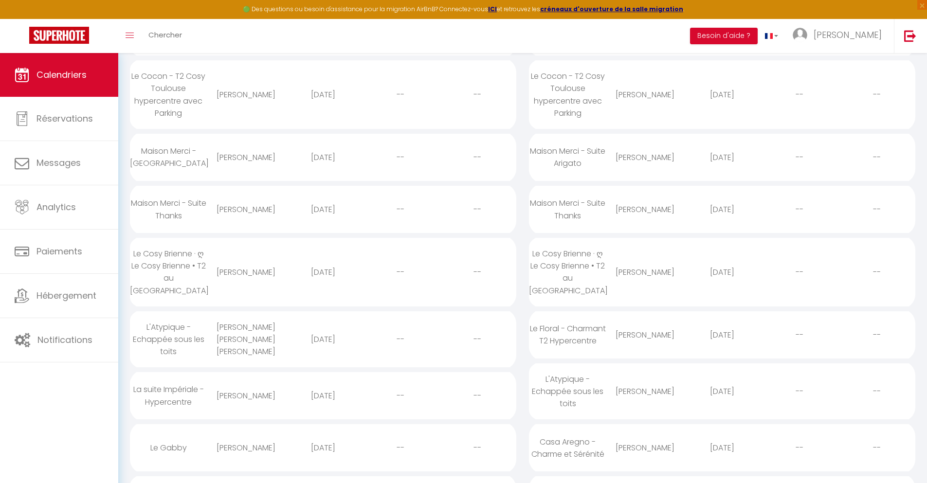
click at [722, 457] on div "[DATE]" at bounding box center [722, 448] width 77 height 32
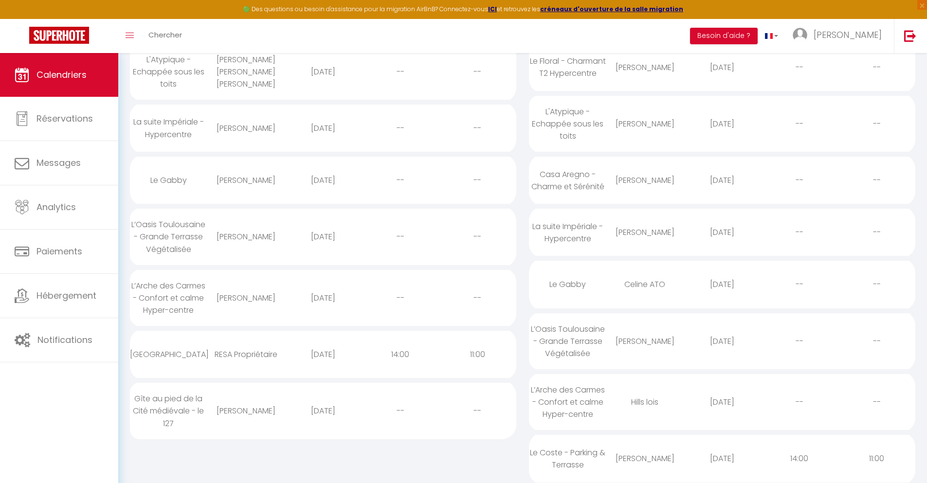
scroll to position [373, 0]
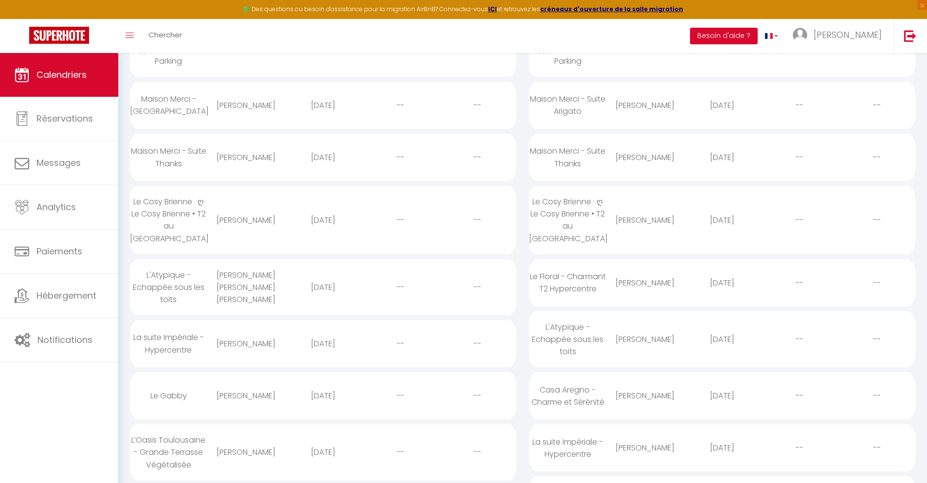
click at [722, 457] on div "[DATE]" at bounding box center [722, 448] width 77 height 32
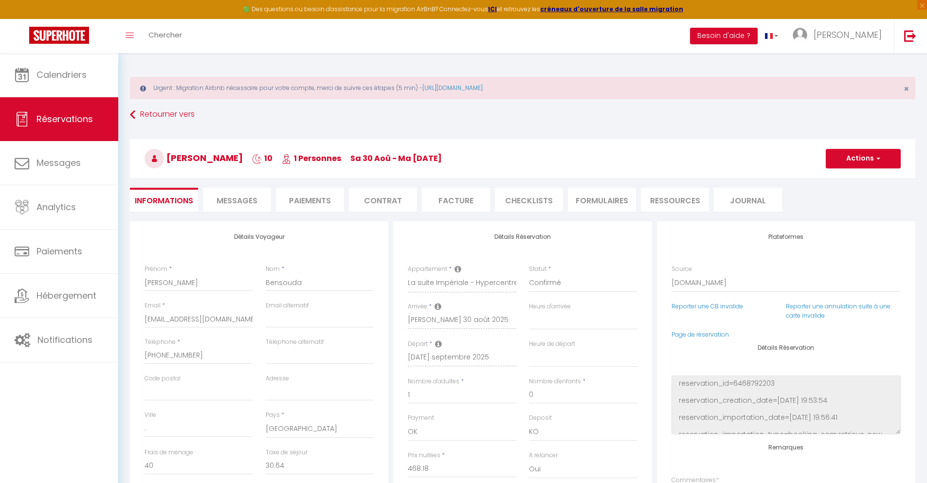
scroll to position [53, 0]
